Goal: Information Seeking & Learning: Compare options

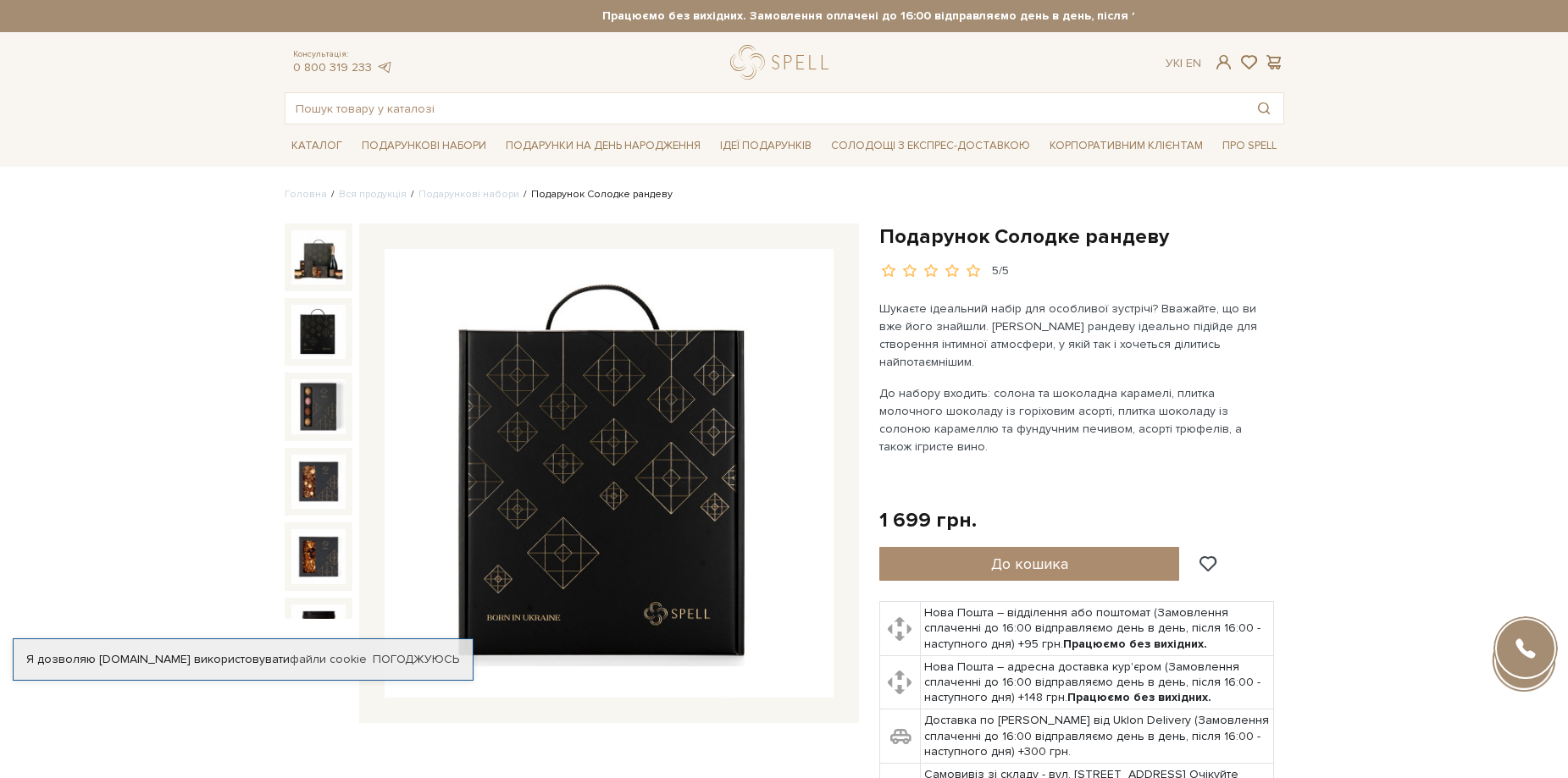
click at [311, 334] on img at bounding box center [318, 331] width 54 height 54
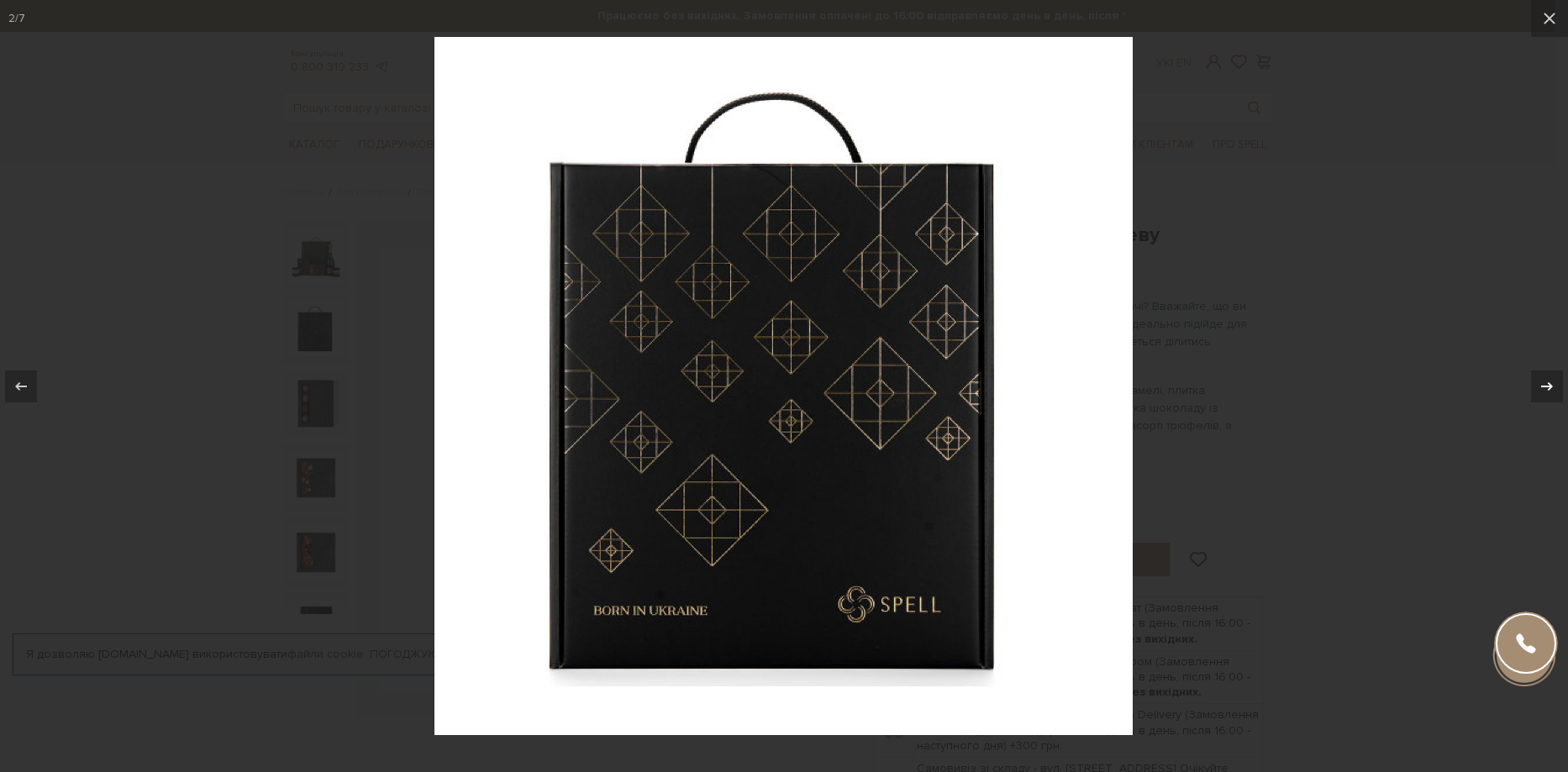
click at [1551, 361] on button at bounding box center [1538, 386] width 58 height 84
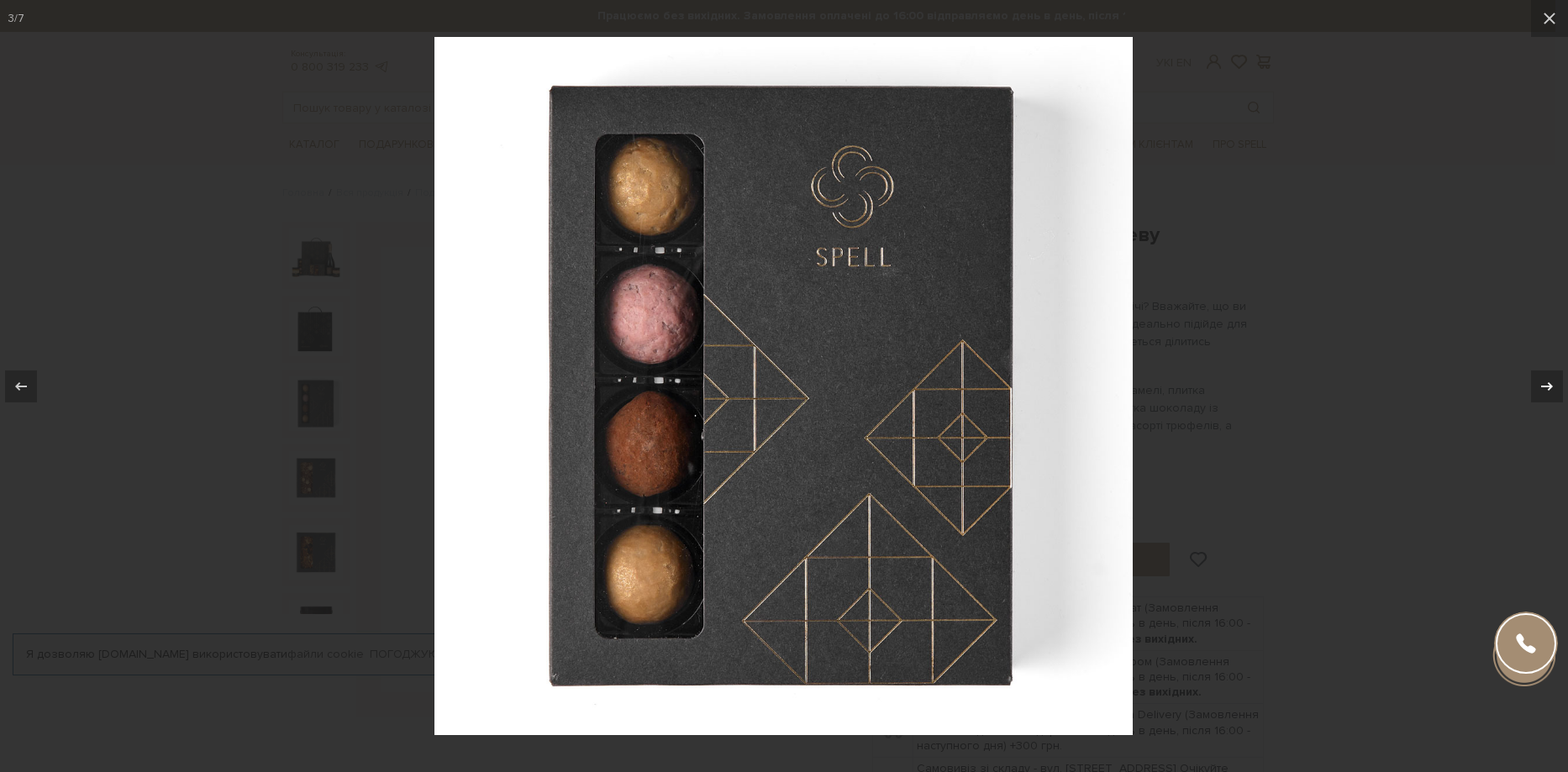
click at [1550, 361] on button at bounding box center [1538, 386] width 58 height 84
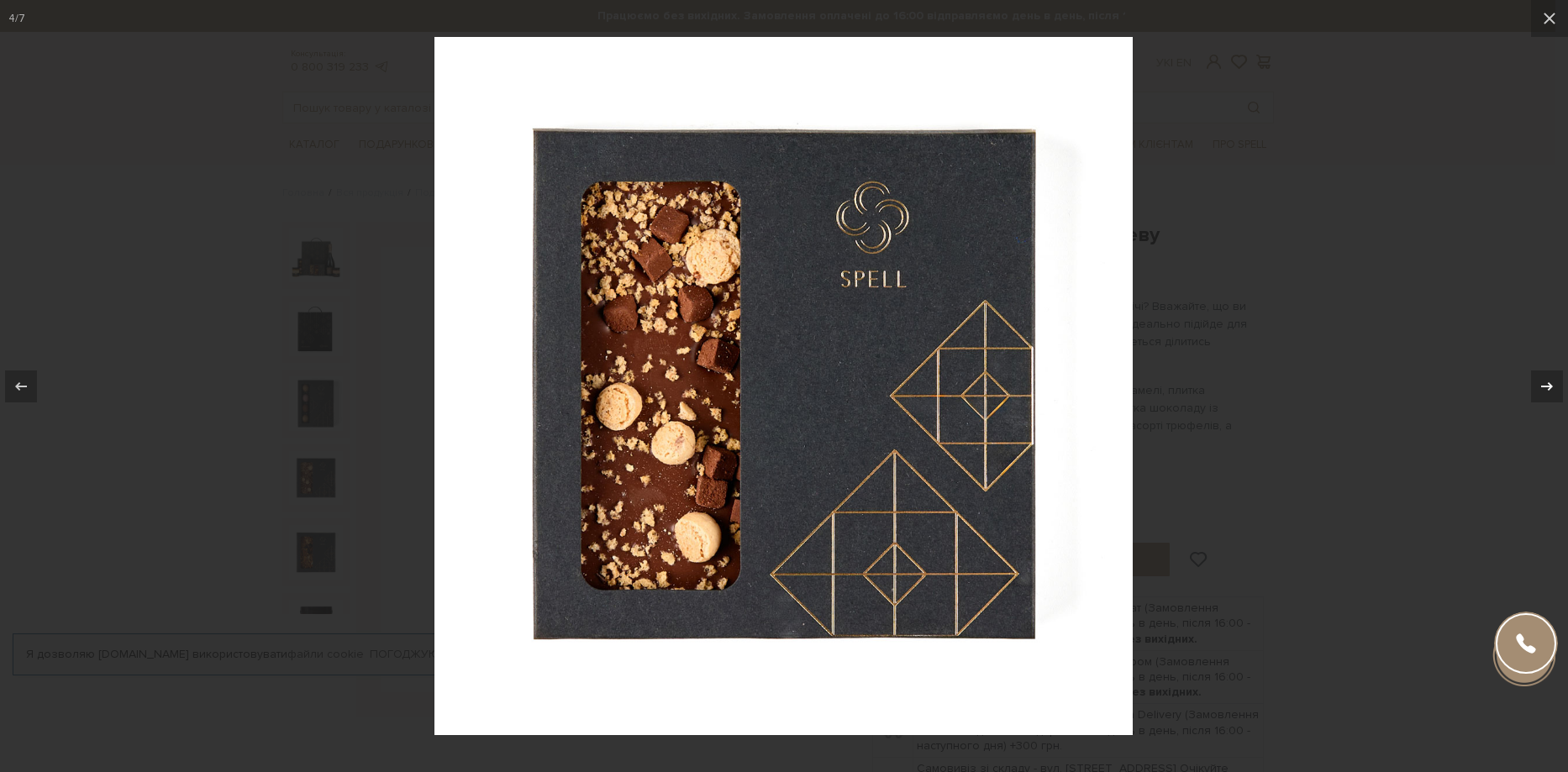
click at [1550, 361] on button at bounding box center [1538, 386] width 58 height 84
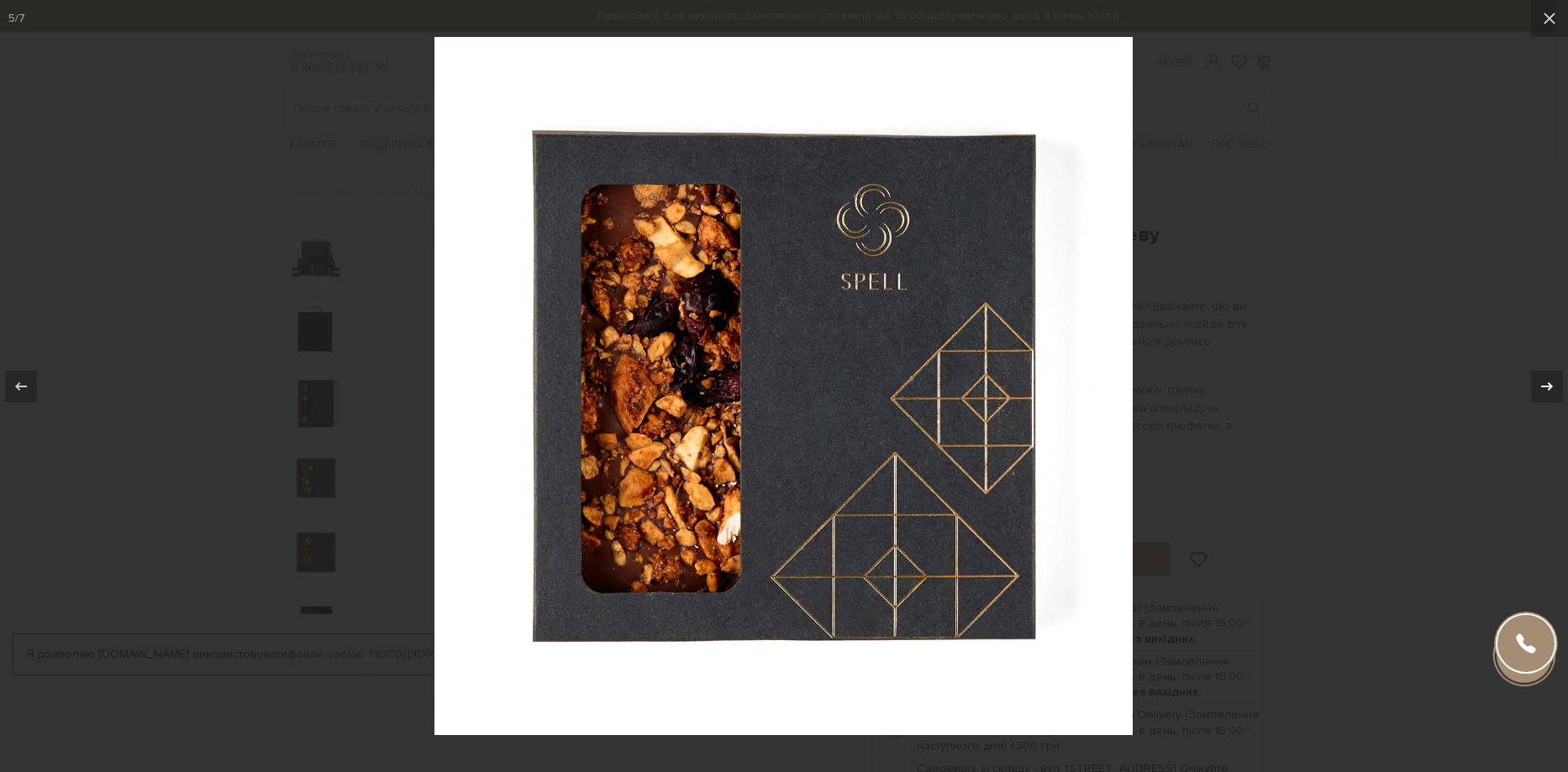
click at [1550, 361] on button at bounding box center [1538, 386] width 58 height 84
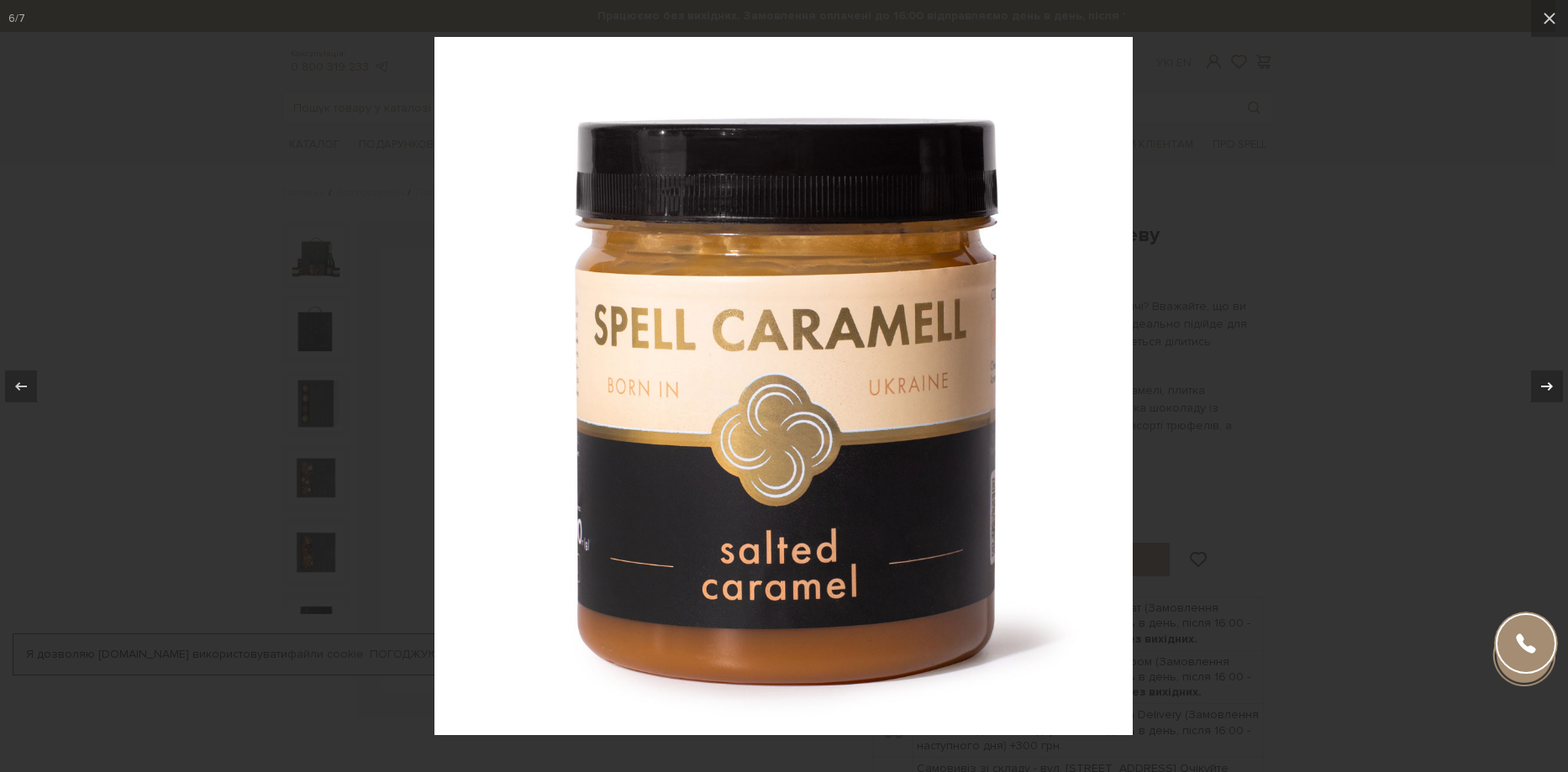
click at [1550, 361] on button at bounding box center [1538, 386] width 58 height 84
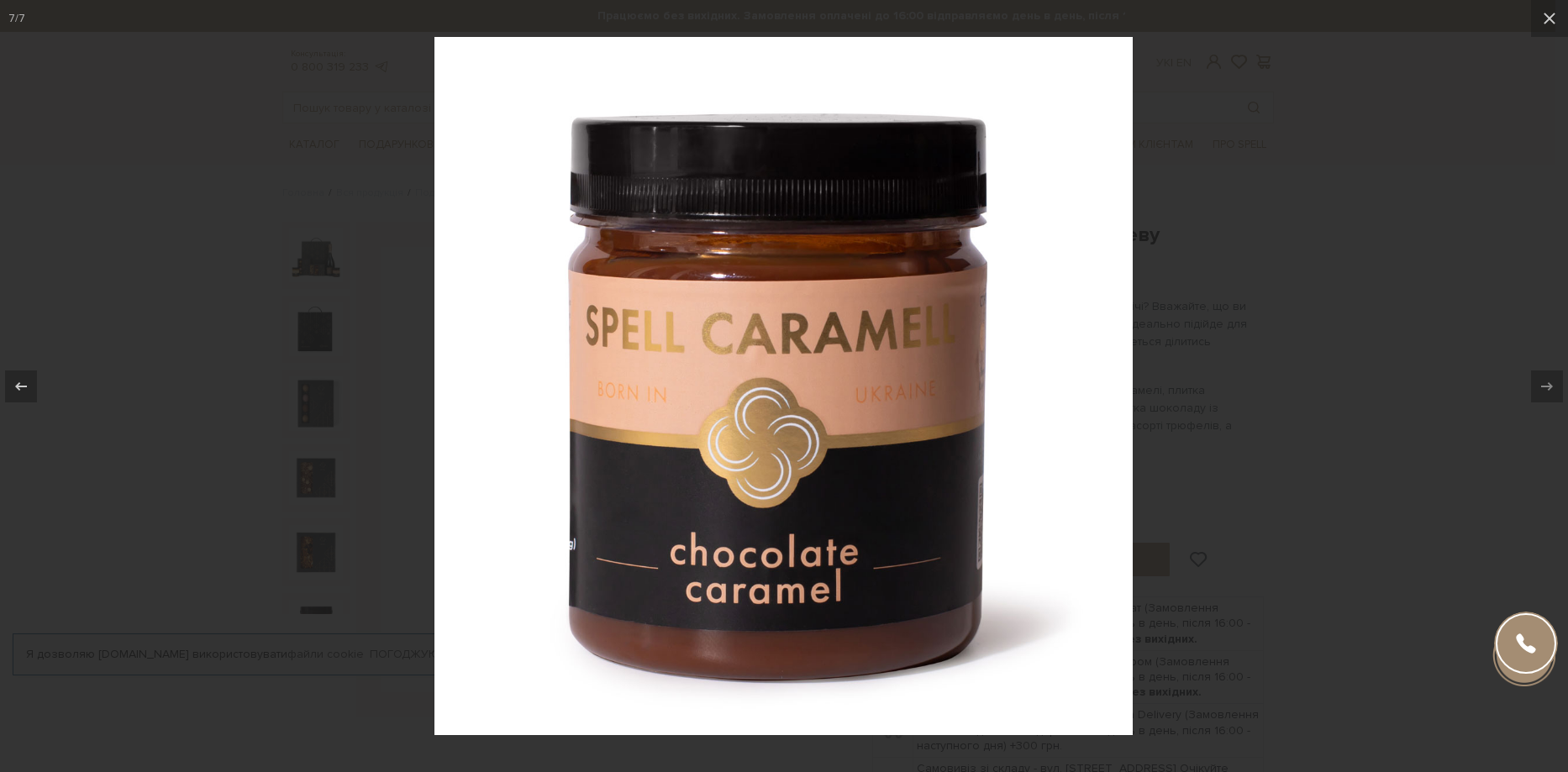
click at [1436, 284] on div at bounding box center [784, 386] width 1568 height 772
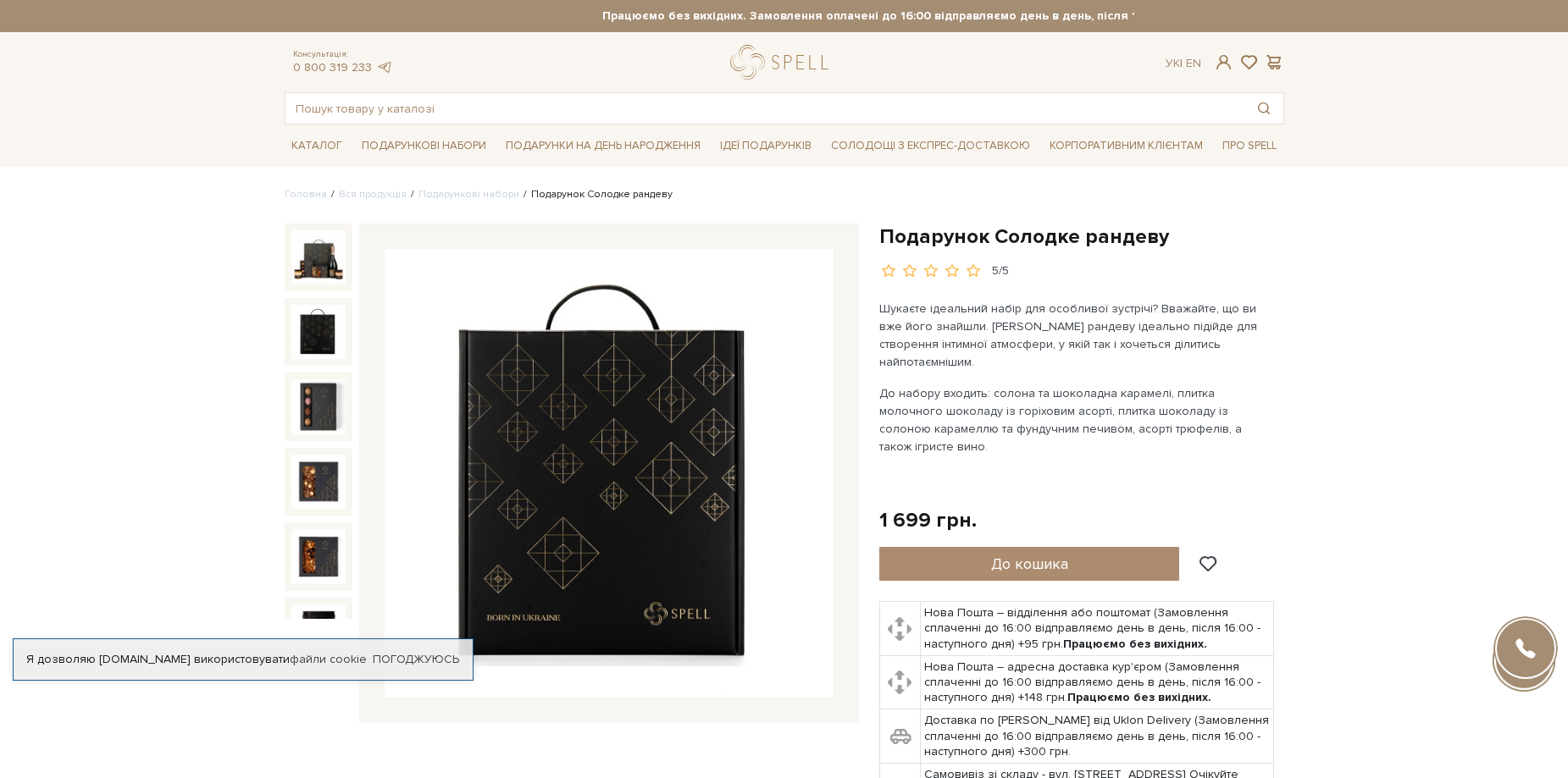
scroll to position [109, 0]
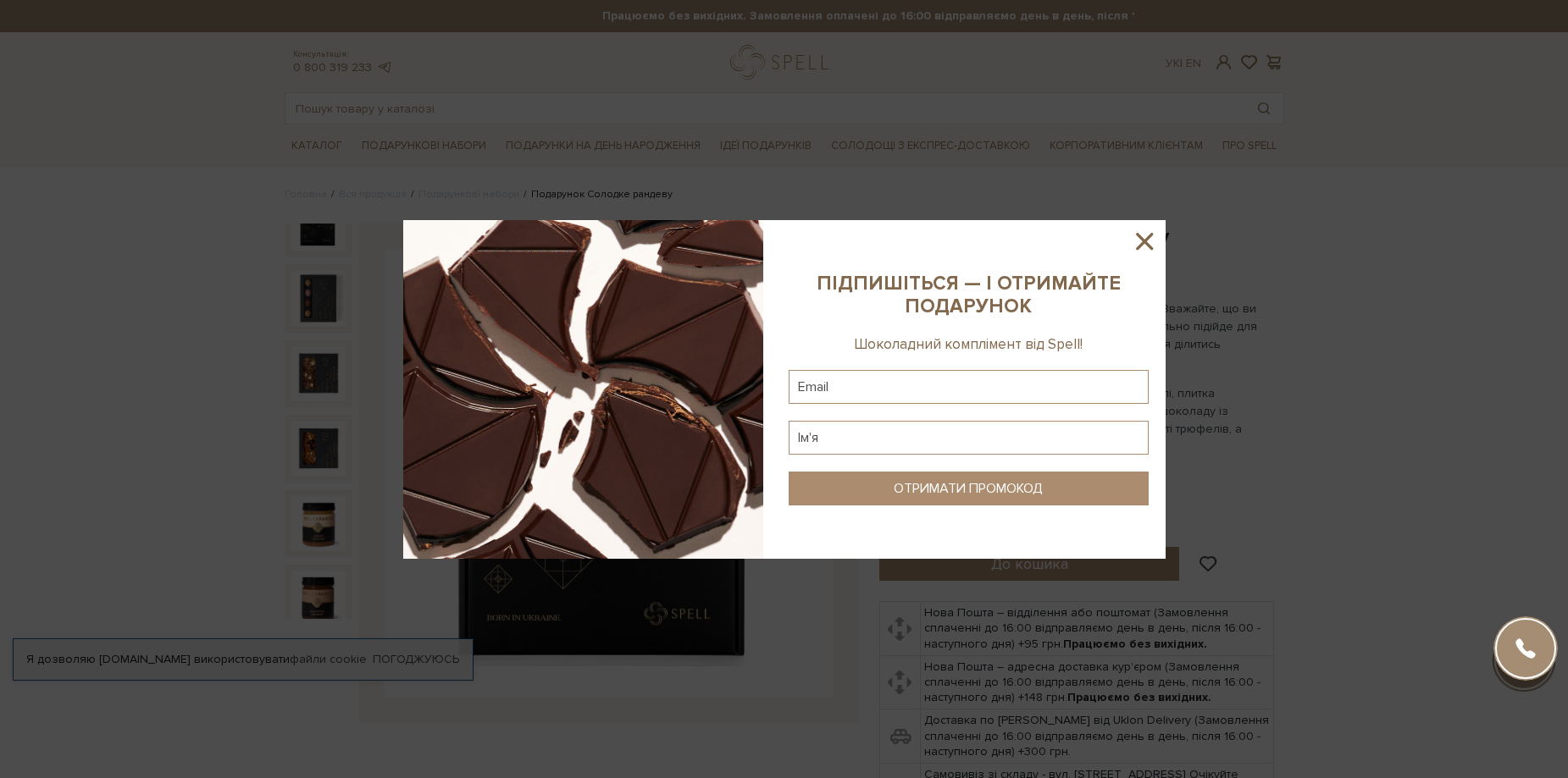
click at [1144, 247] on icon at bounding box center [1143, 240] width 29 height 29
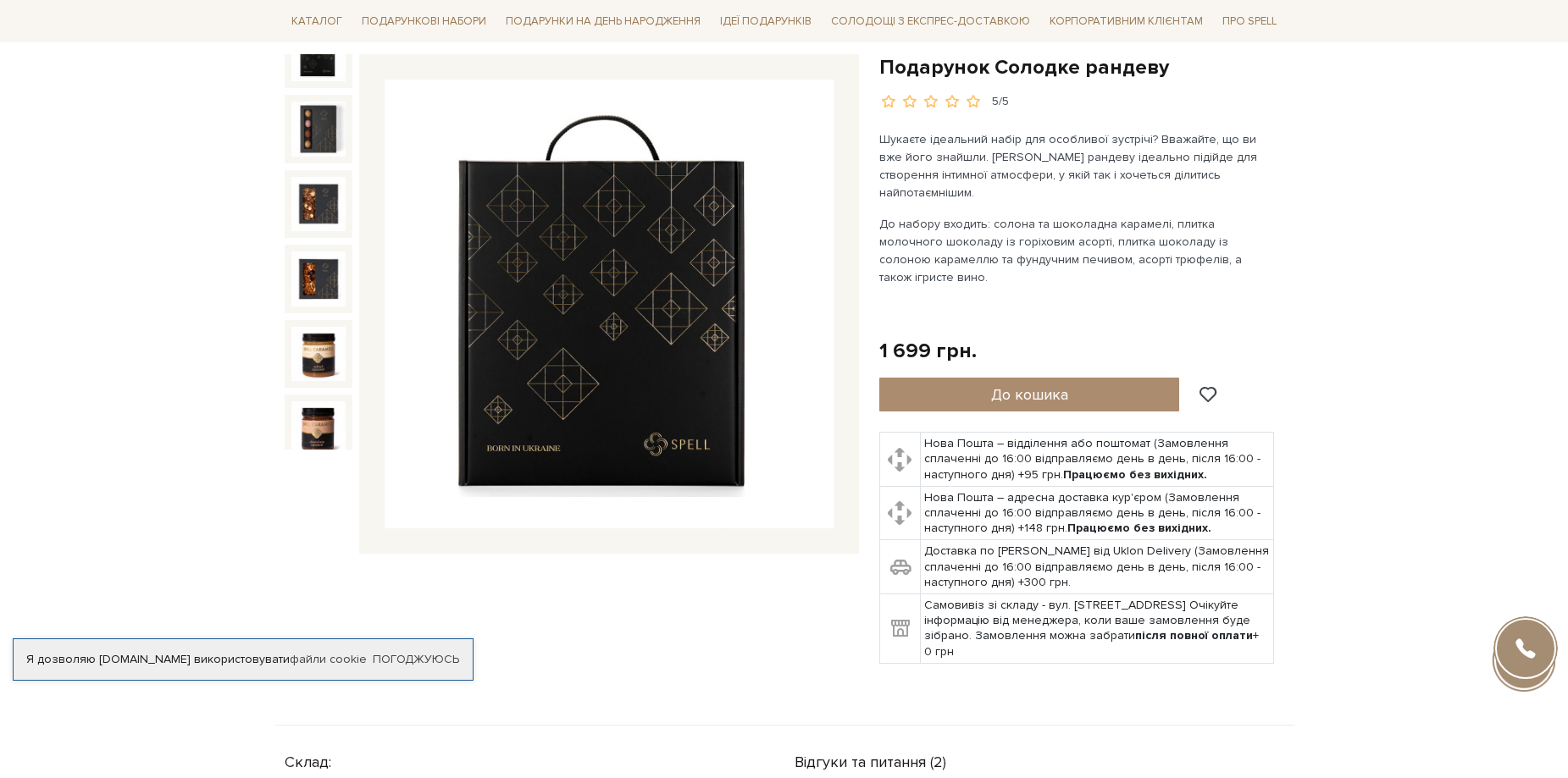
scroll to position [0, 0]
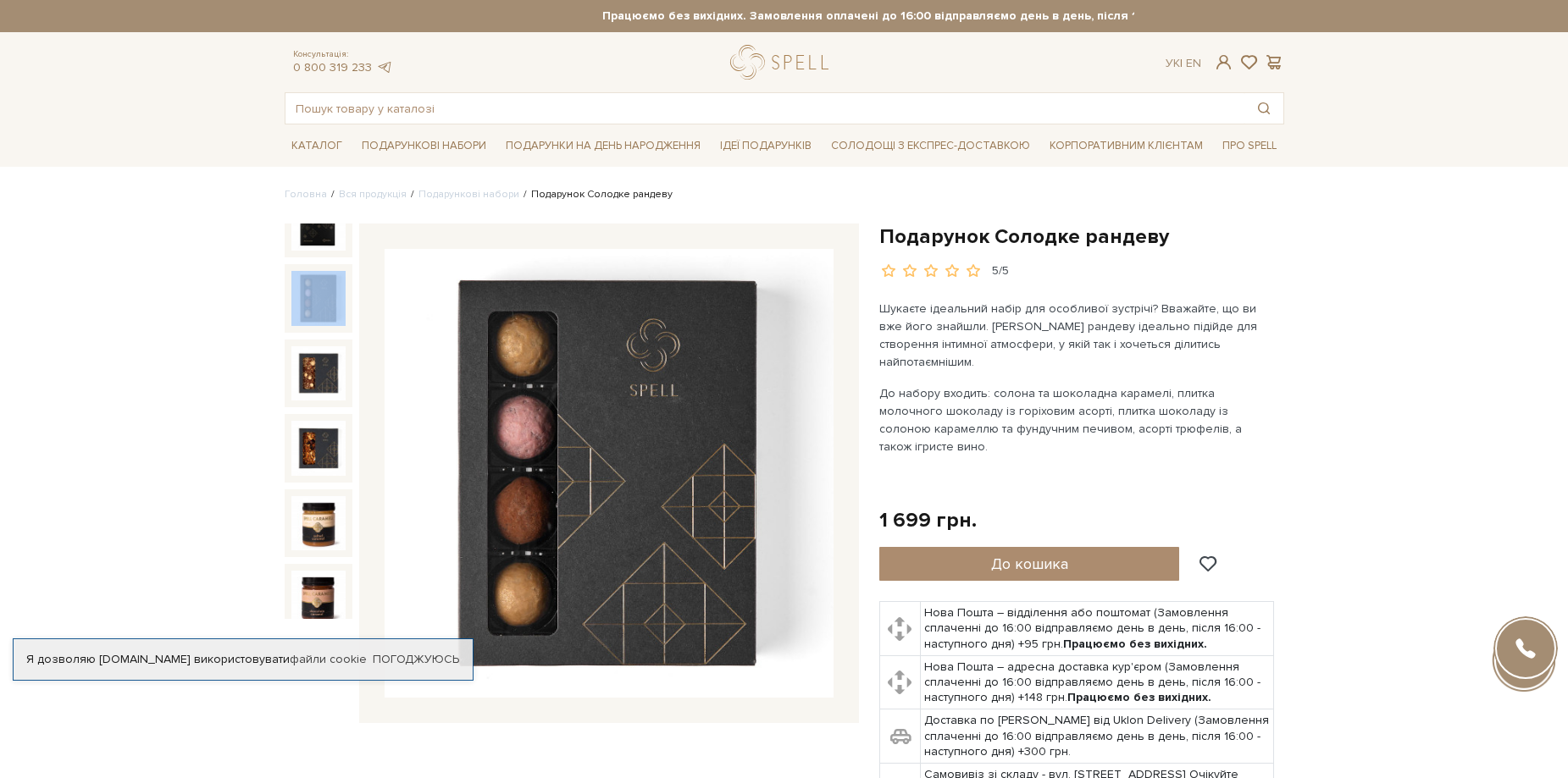
drag, startPoint x: 365, startPoint y: 333, endPoint x: 339, endPoint y: 289, distance: 51.1
click at [339, 289] on div at bounding box center [571, 473] width 574 height 499
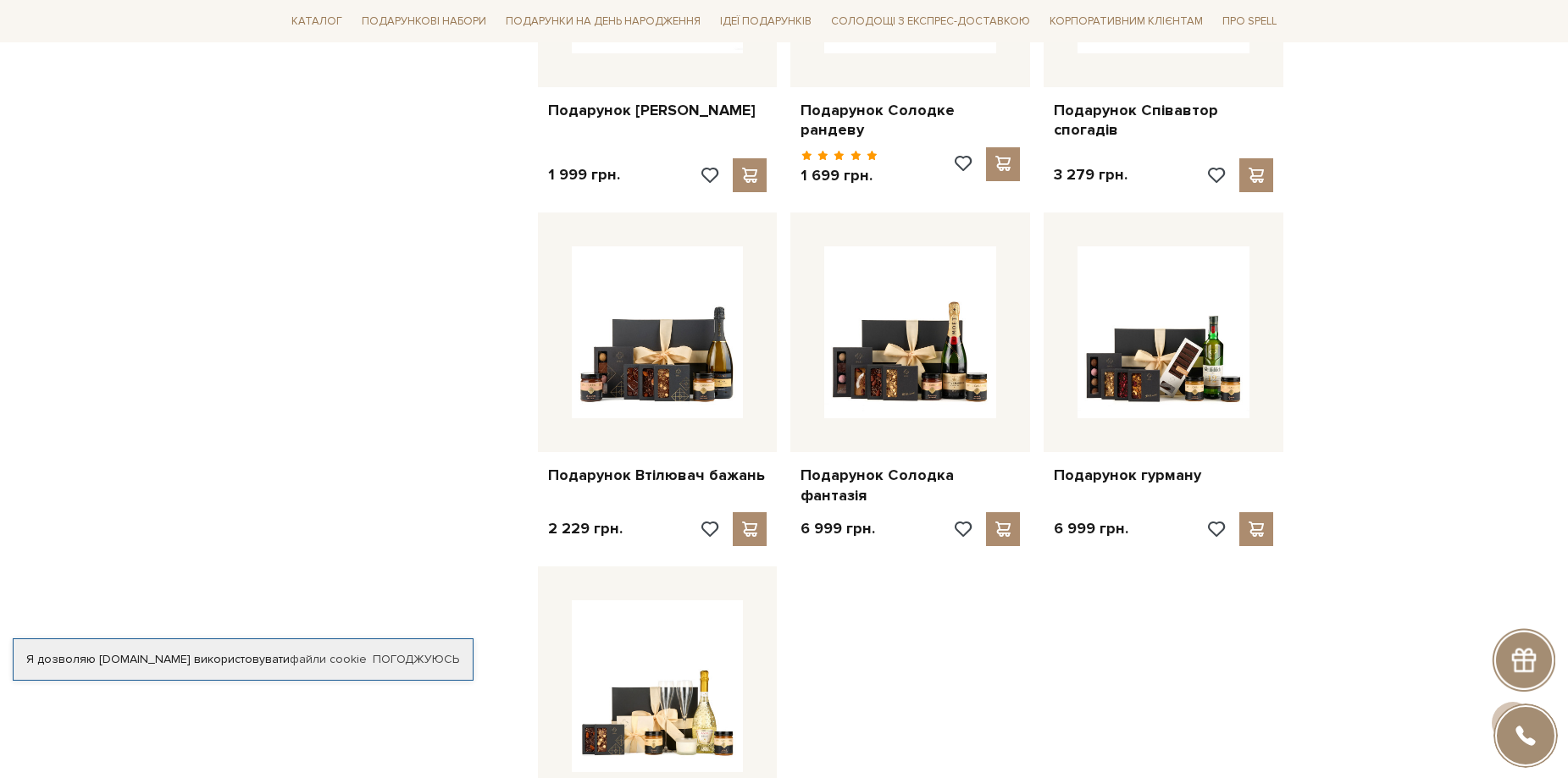
scroll to position [1354, 0]
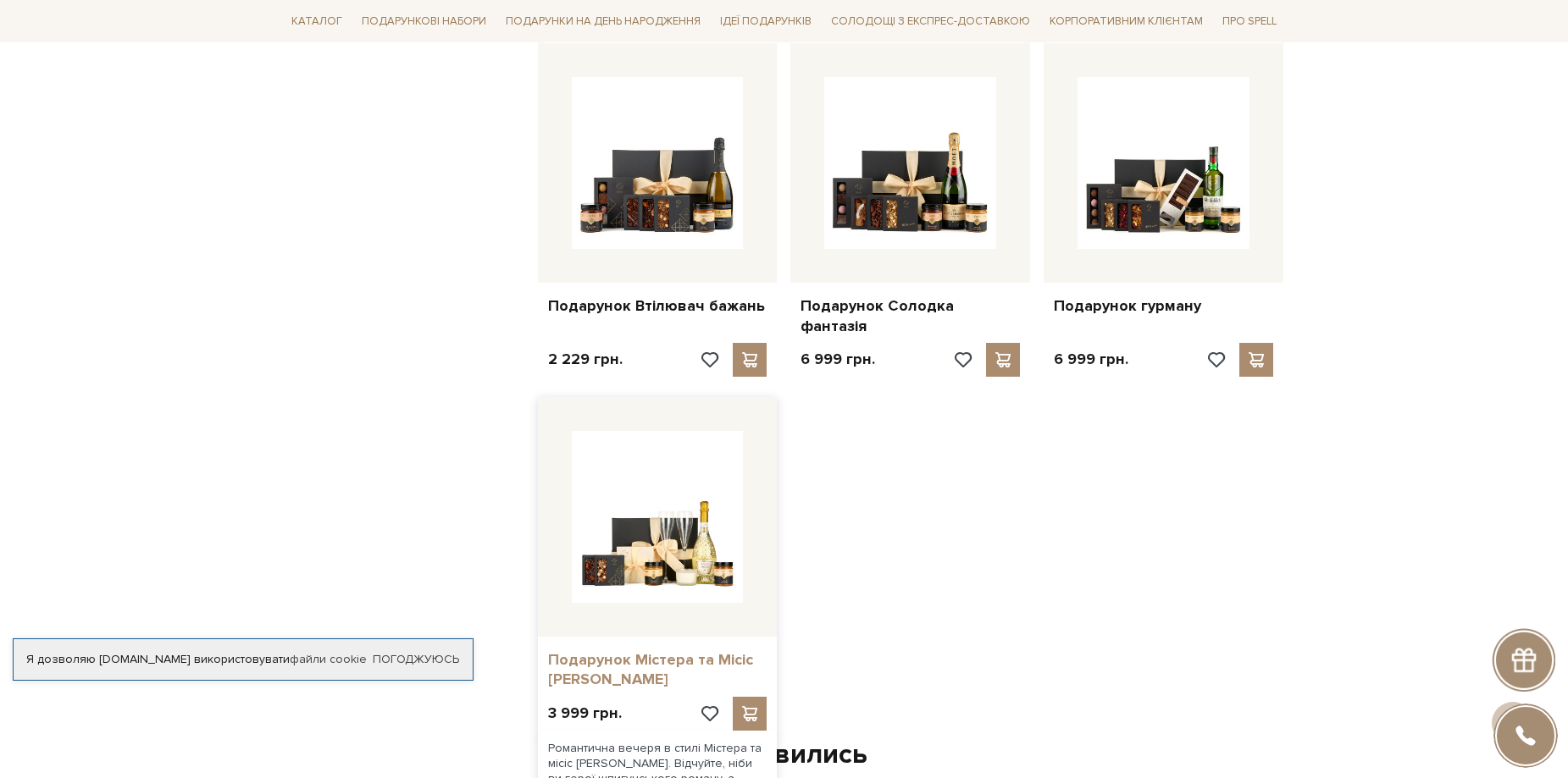
click at [664, 650] on link "Подарунок Містера та Місіс [PERSON_NAME]" at bounding box center [658, 669] width 219 height 40
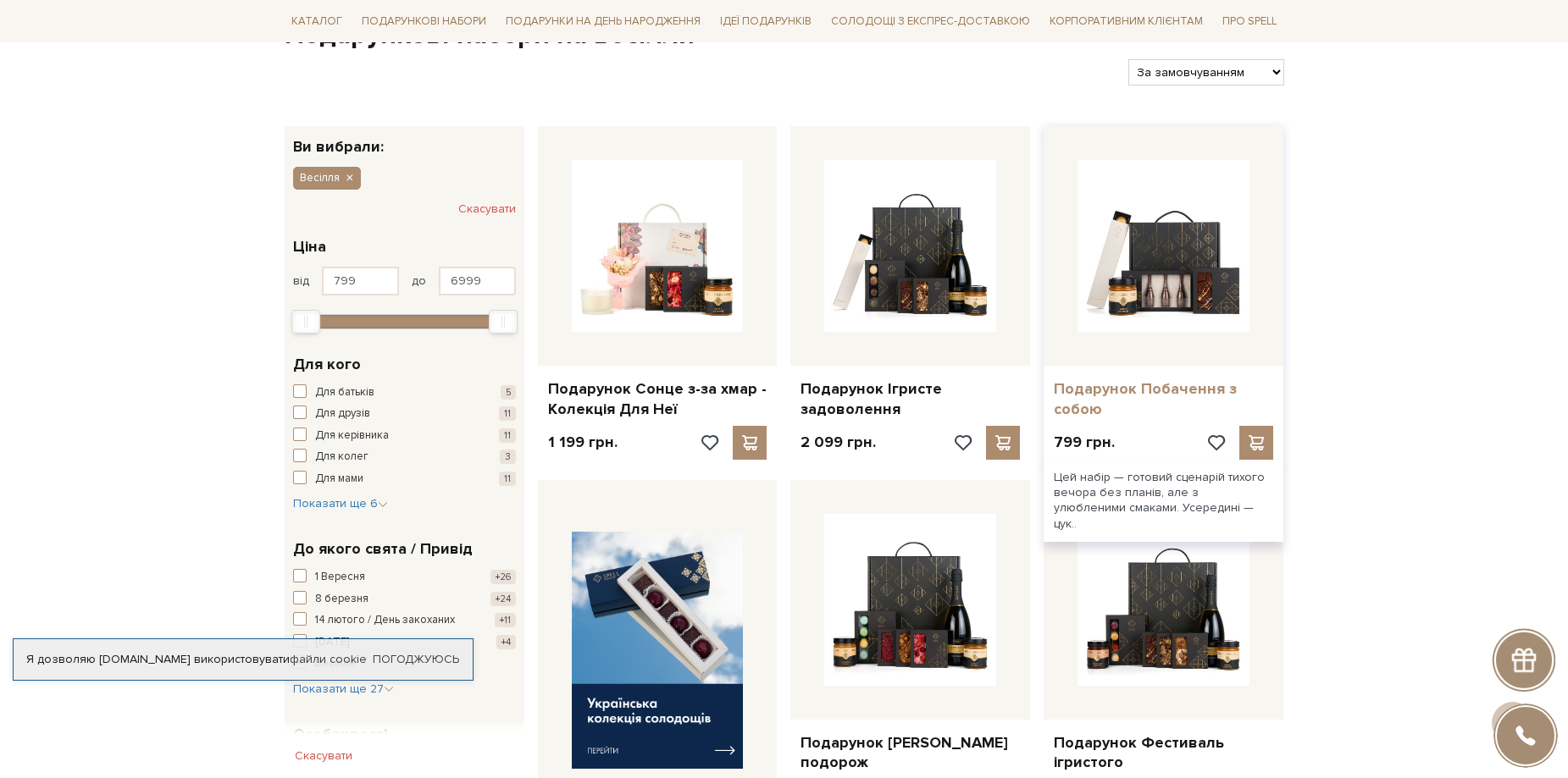
scroll to position [169, 0]
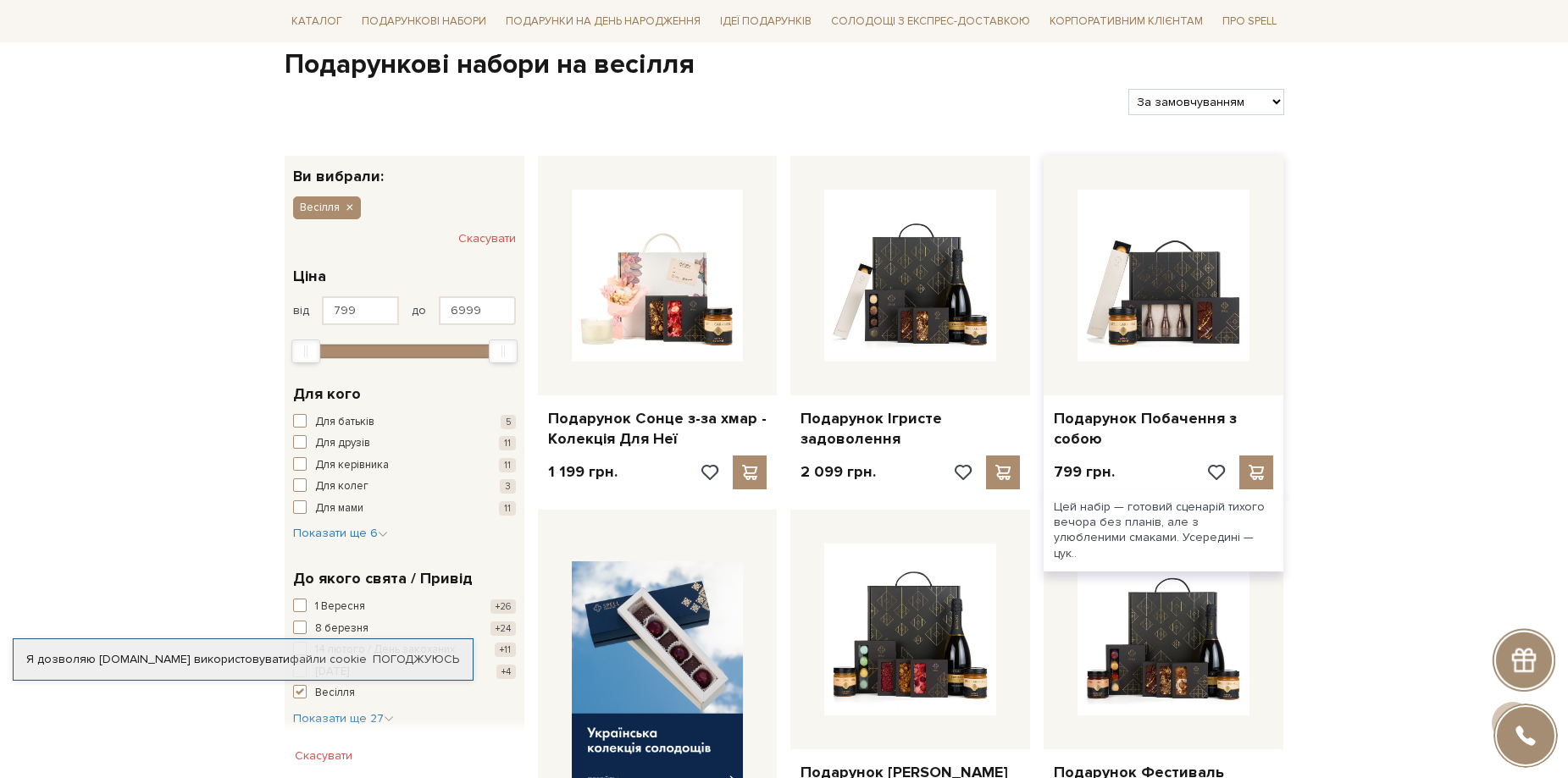
click at [1161, 401] on div "Подарунок Побачення з собою" at bounding box center [1164, 424] width 240 height 60
click at [1168, 413] on link "Подарунок Побачення з собою" at bounding box center [1164, 428] width 219 height 40
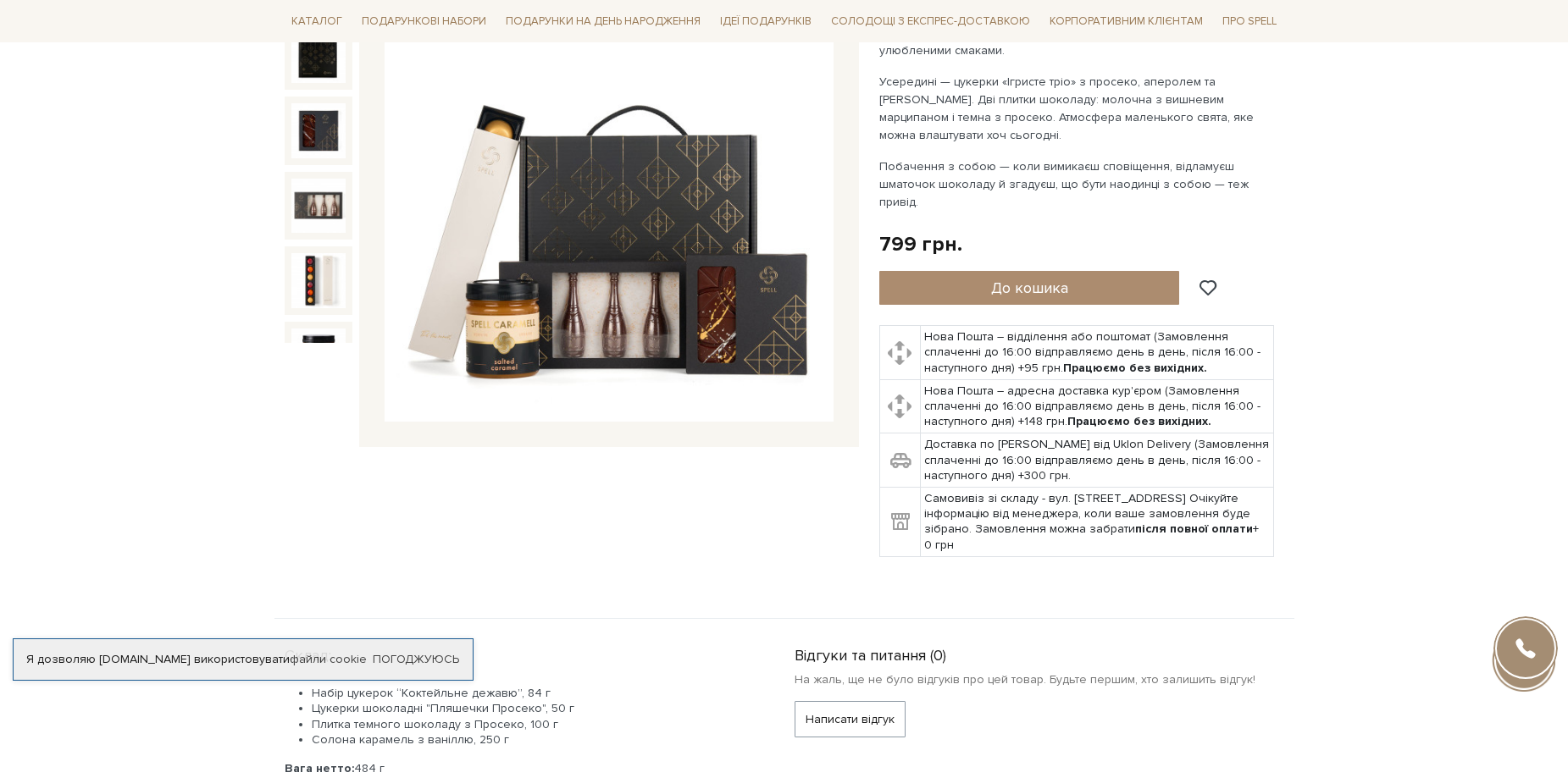
scroll to position [169, 0]
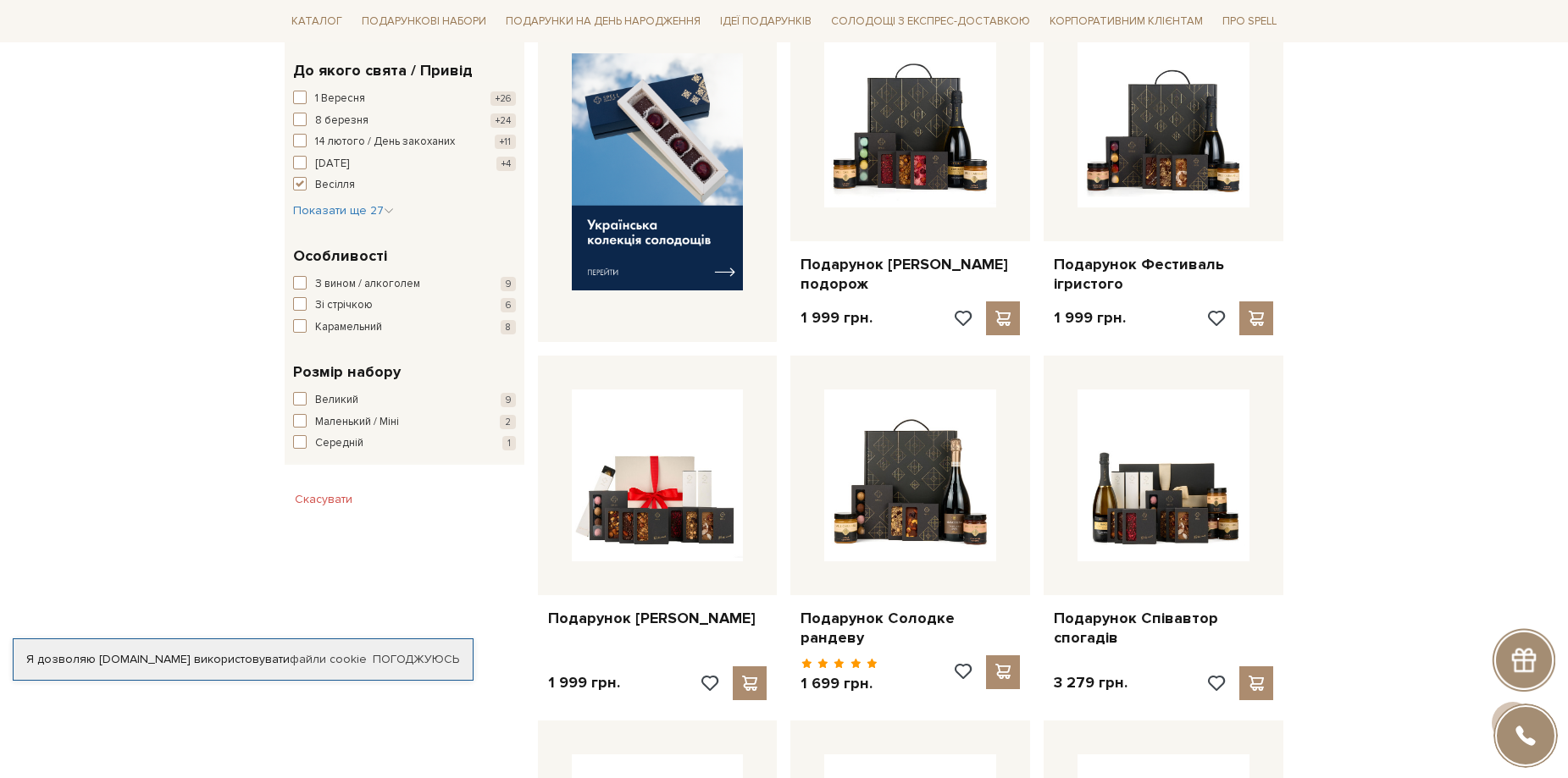
scroll to position [761, 0]
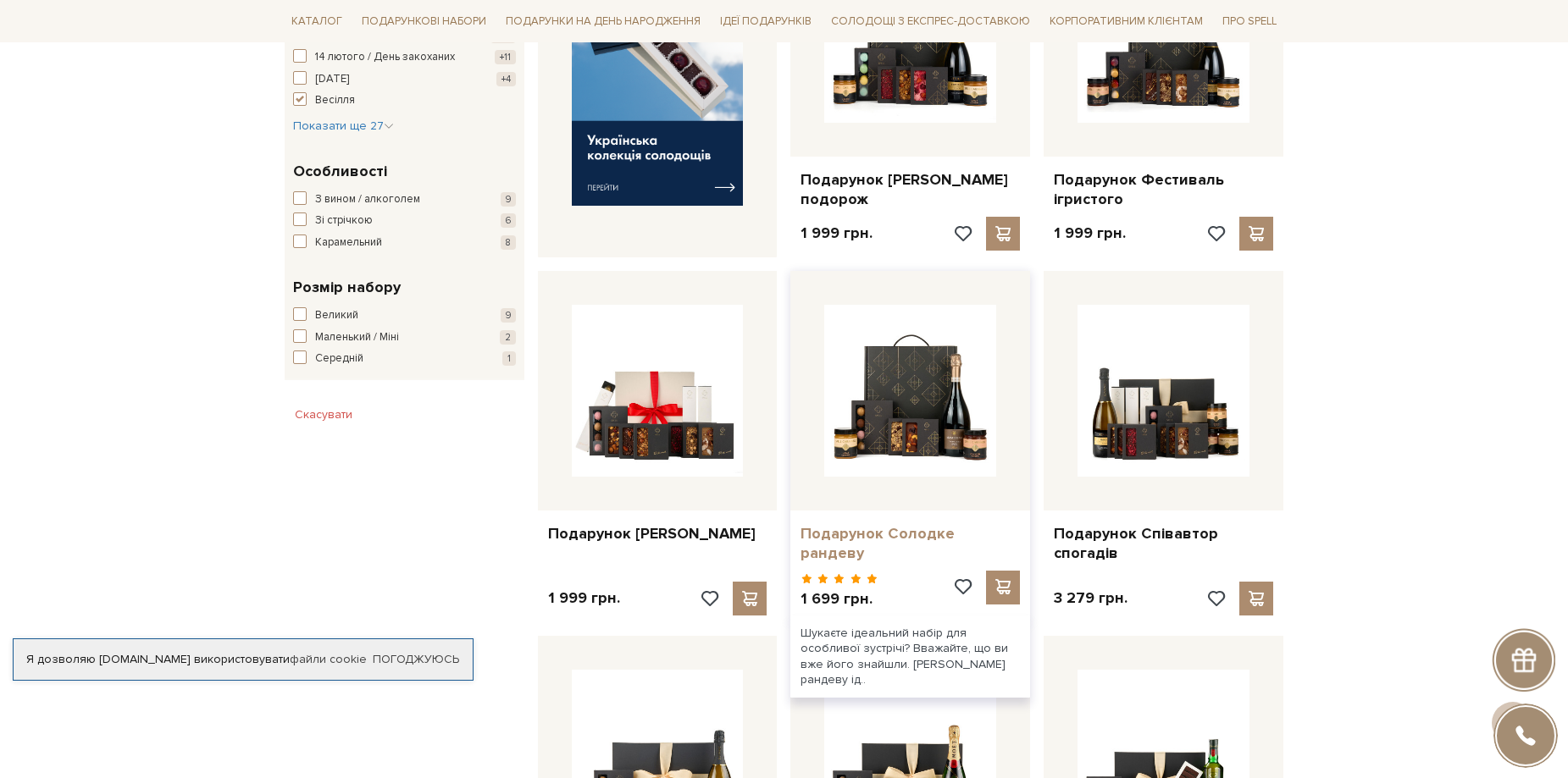
click at [958, 535] on link "Подарунок Солодке рандеву" at bounding box center [910, 543] width 219 height 40
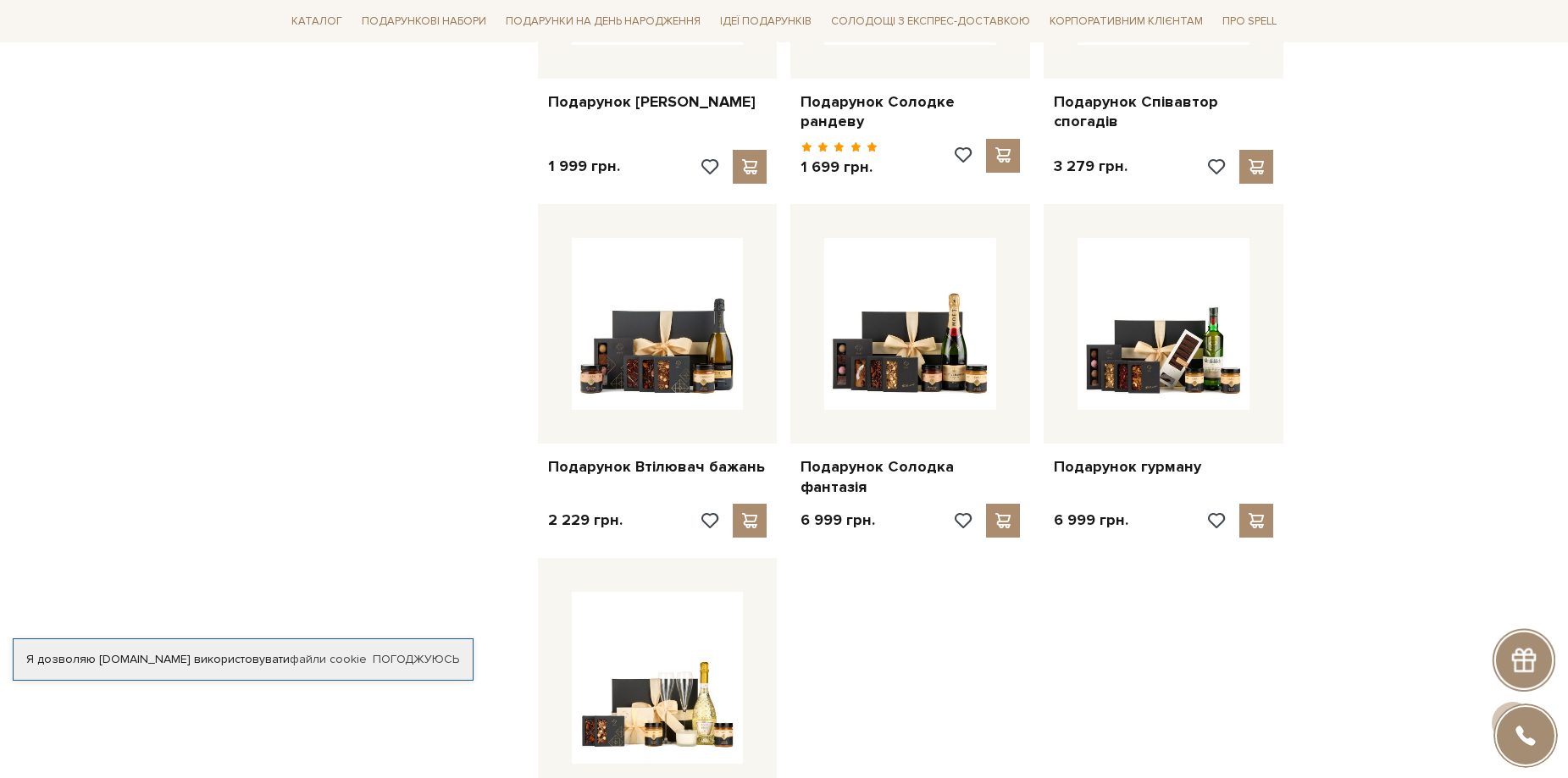
scroll to position [1354, 0]
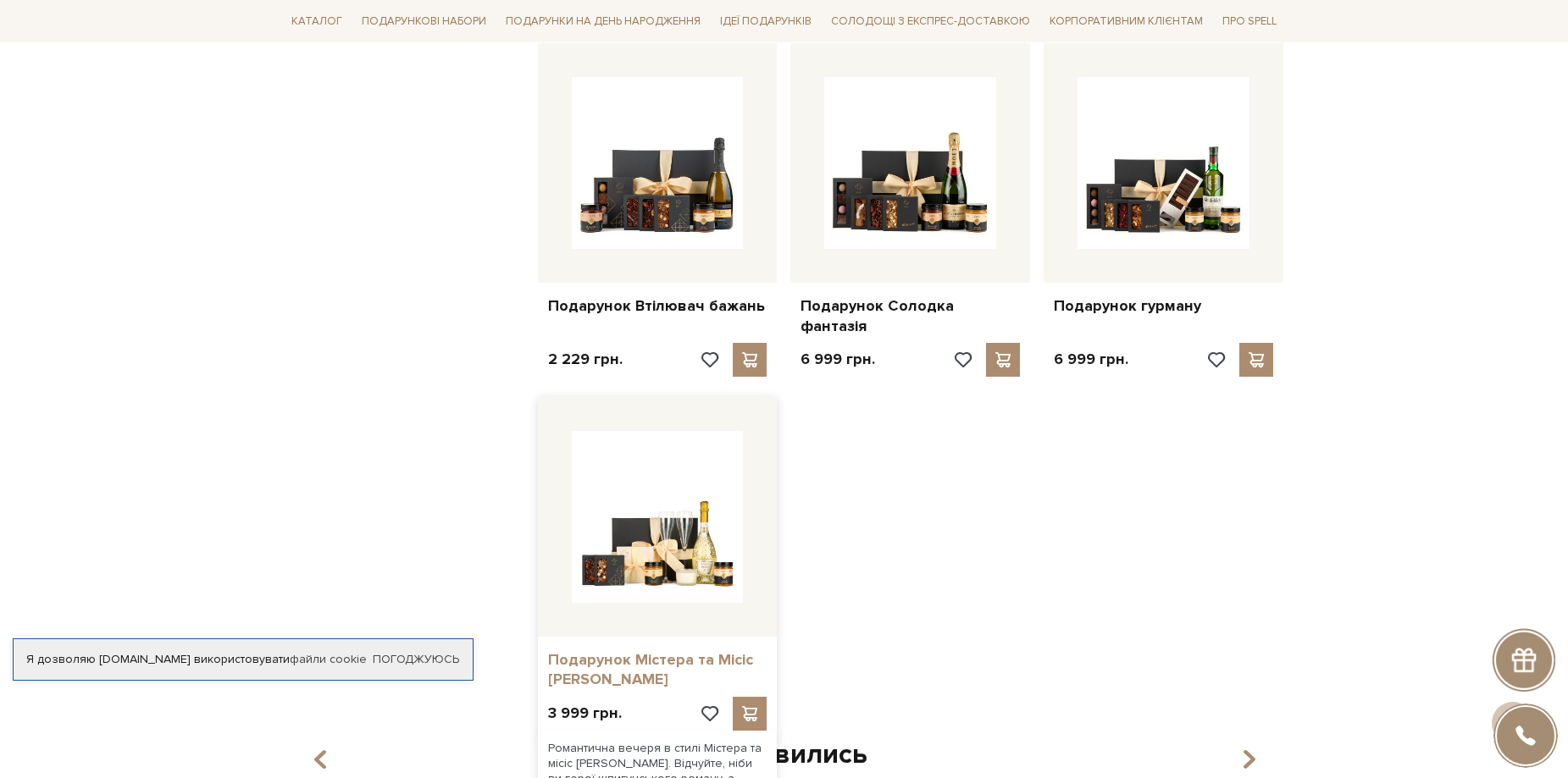
click at [660, 650] on link "Подарунок Містера та Місіс [PERSON_NAME]" at bounding box center [658, 669] width 219 height 40
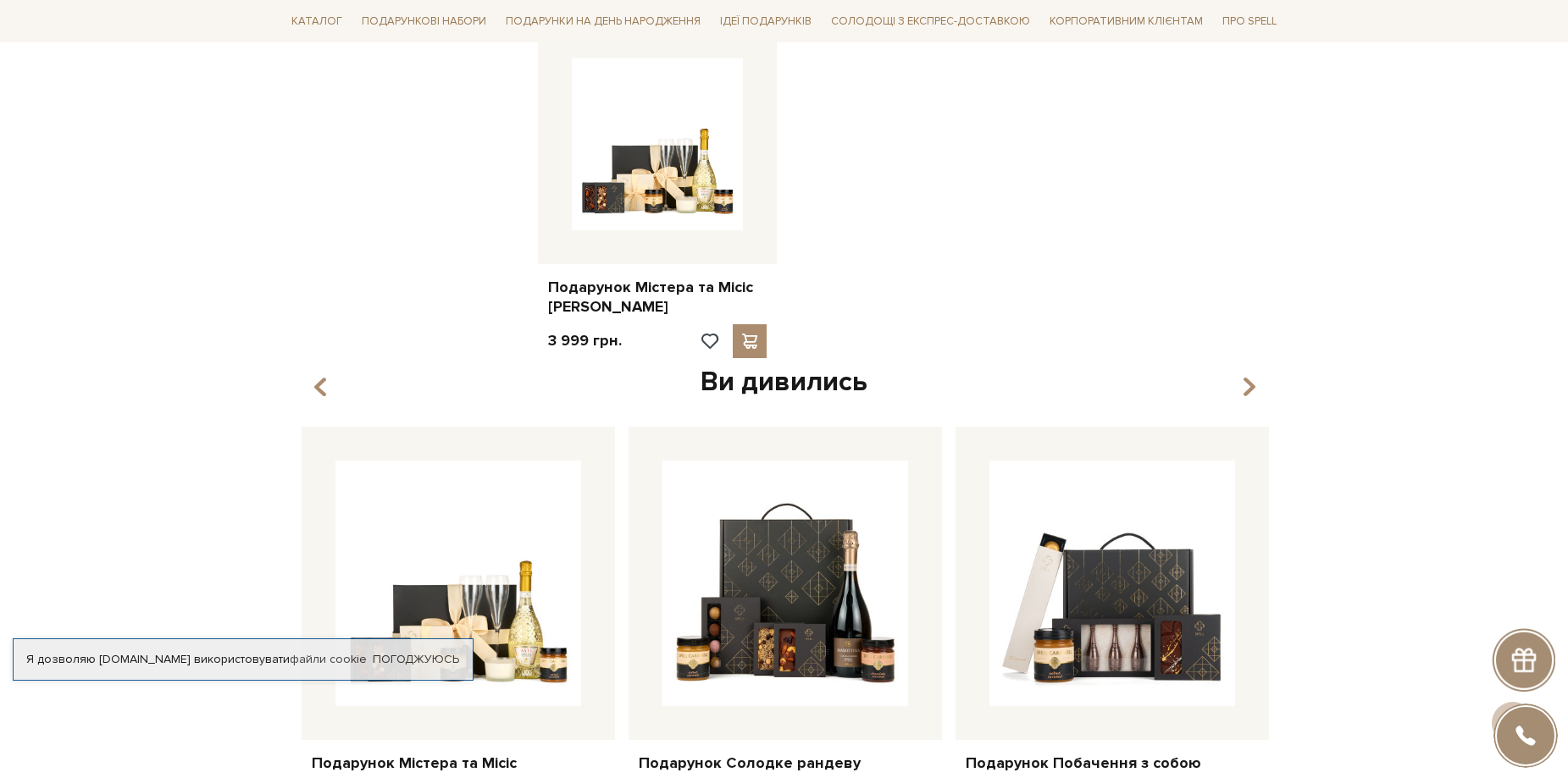
scroll to position [1524, 0]
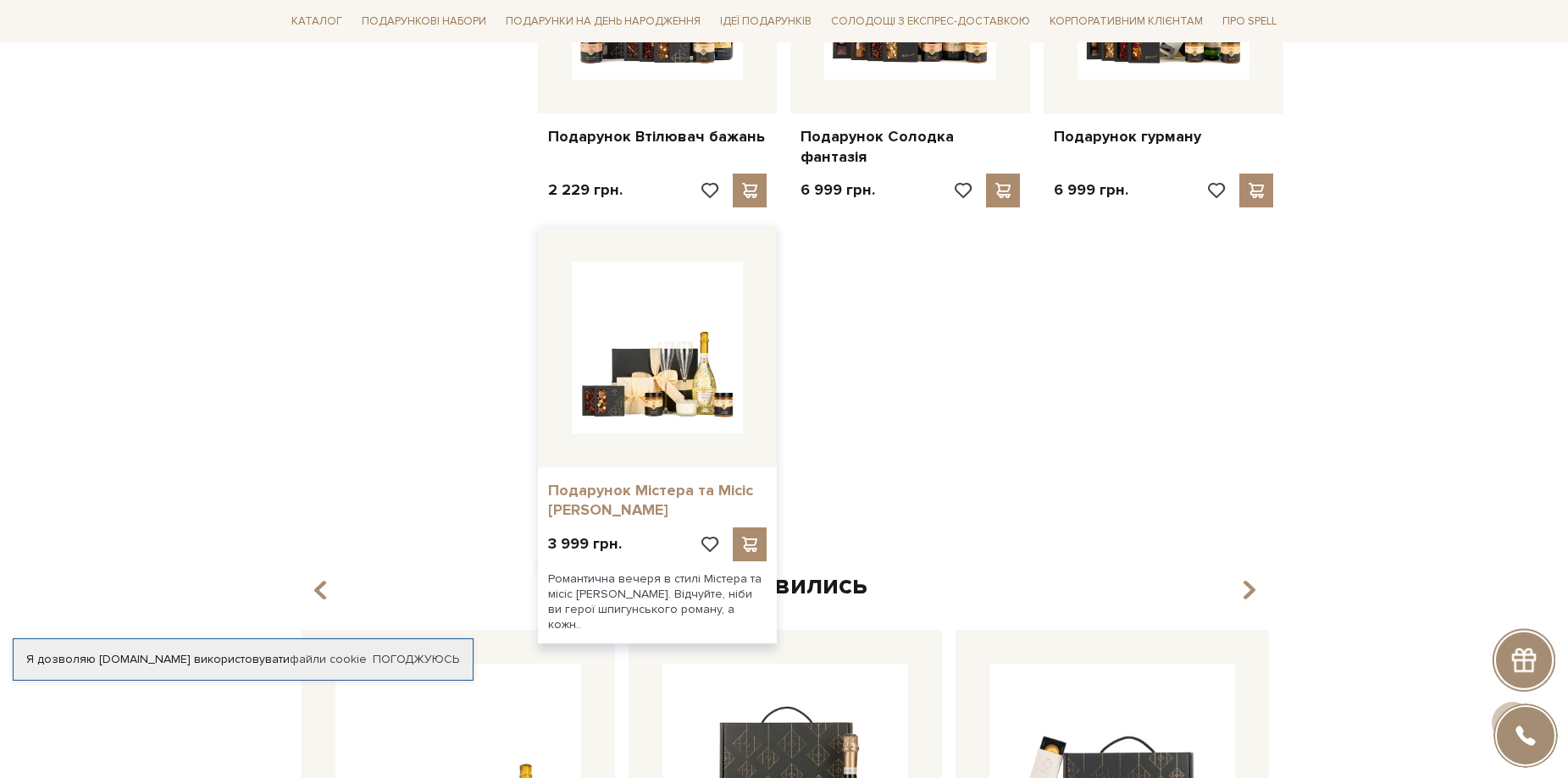
click at [673, 481] on link "Подарунок Містера та Місіс [PERSON_NAME]" at bounding box center [658, 500] width 219 height 40
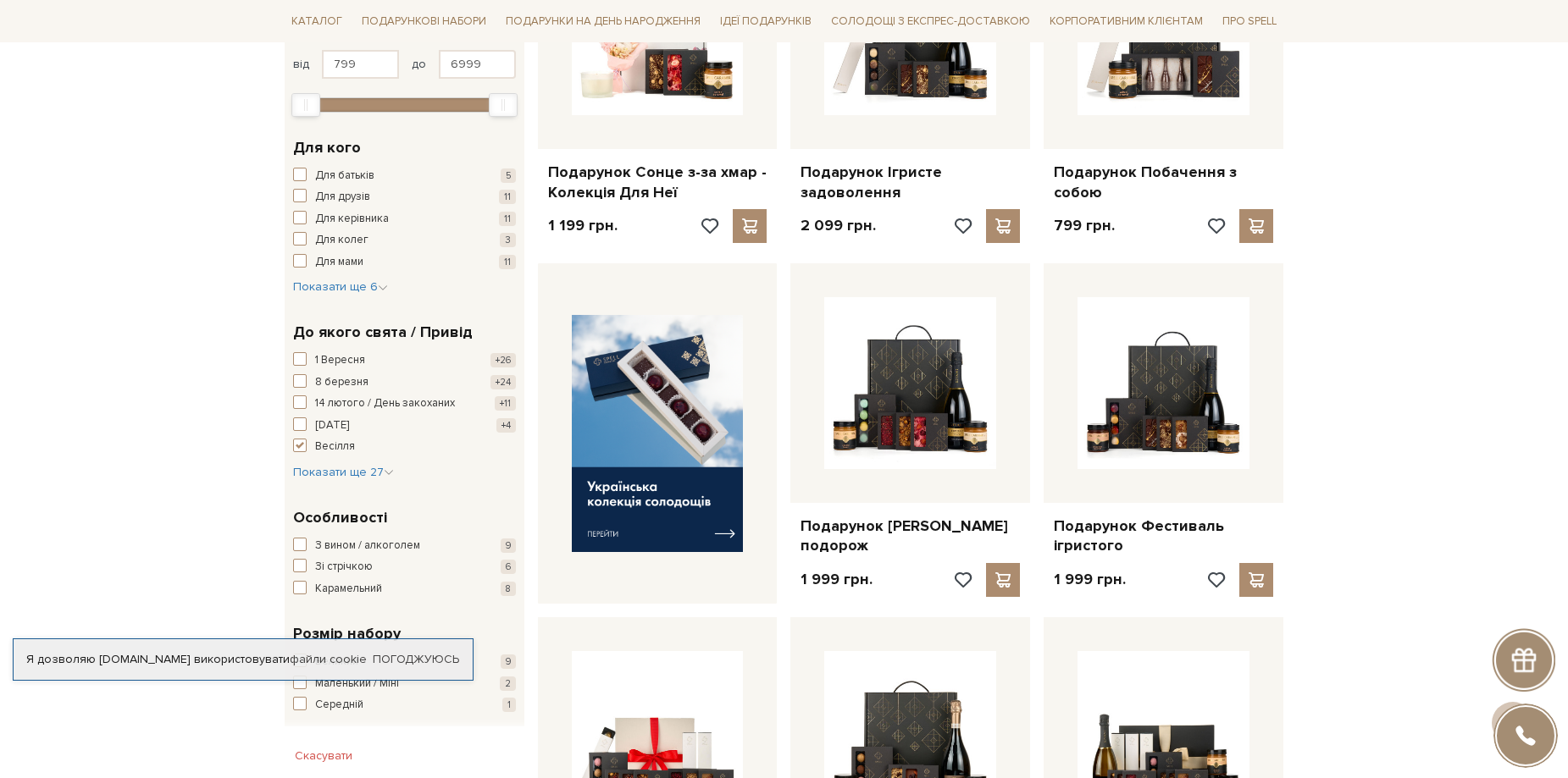
scroll to position [254, 0]
